Goal: Find specific page/section: Find specific page/section

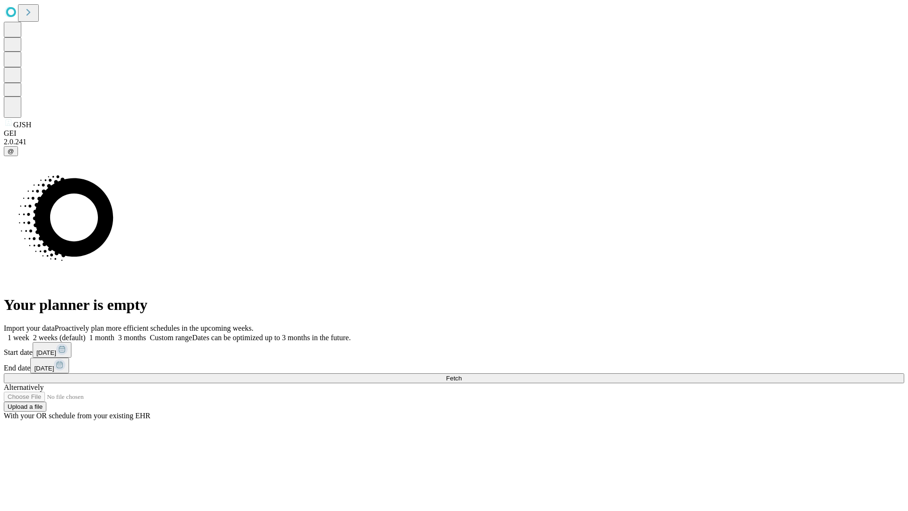
click at [462, 375] on span "Fetch" at bounding box center [454, 378] width 16 height 7
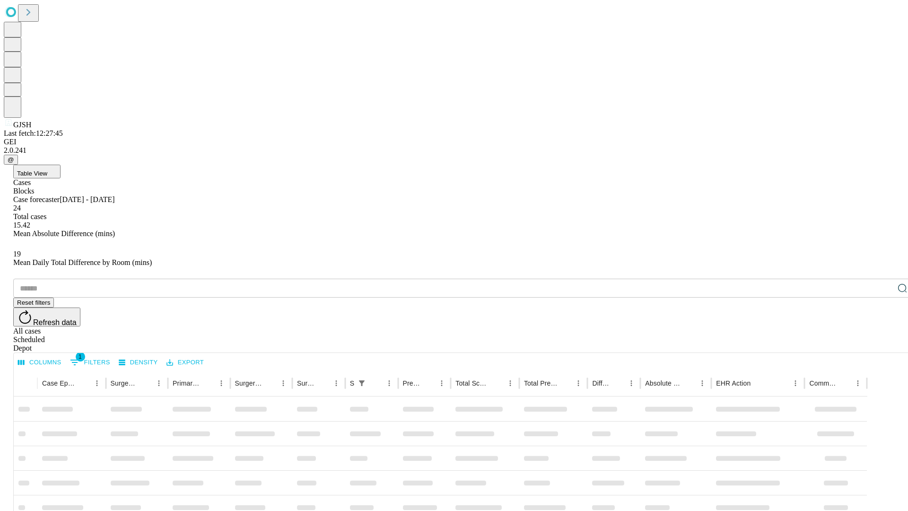
click at [884, 344] on div "Depot" at bounding box center [463, 348] width 901 height 9
